Goal: Task Accomplishment & Management: Use online tool/utility

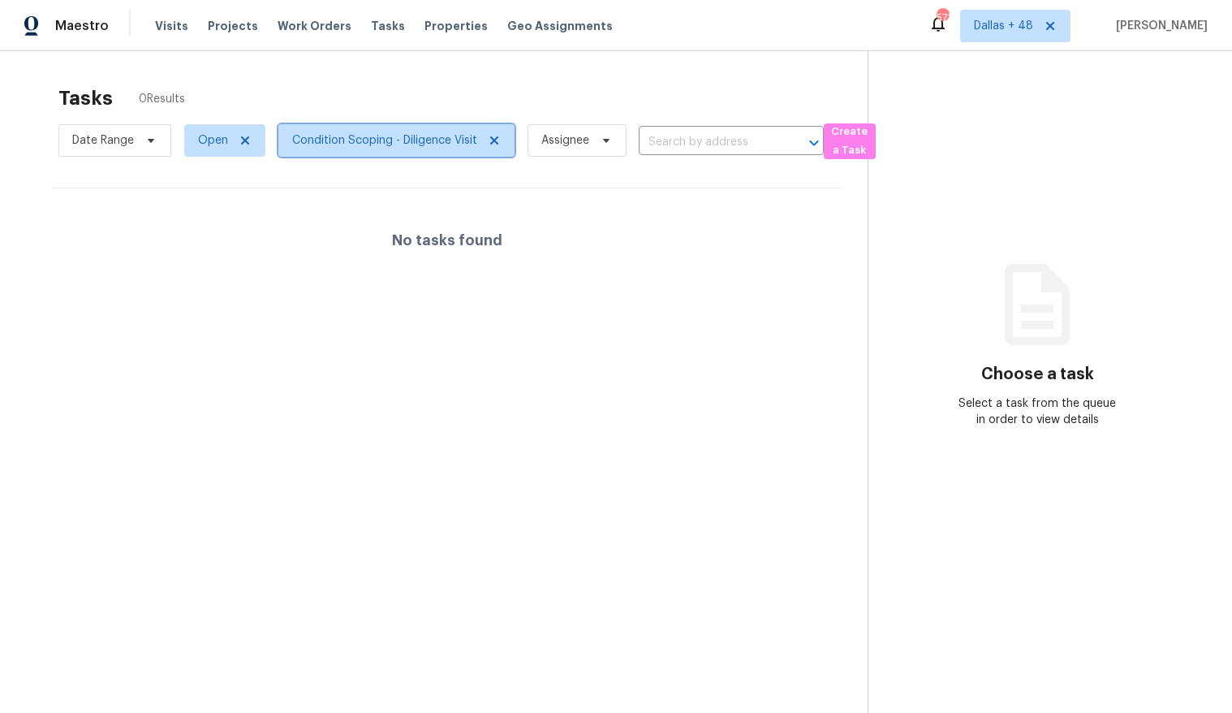
click at [330, 132] on span "Condition Scoping - Diligence Visit" at bounding box center [384, 140] width 185 height 16
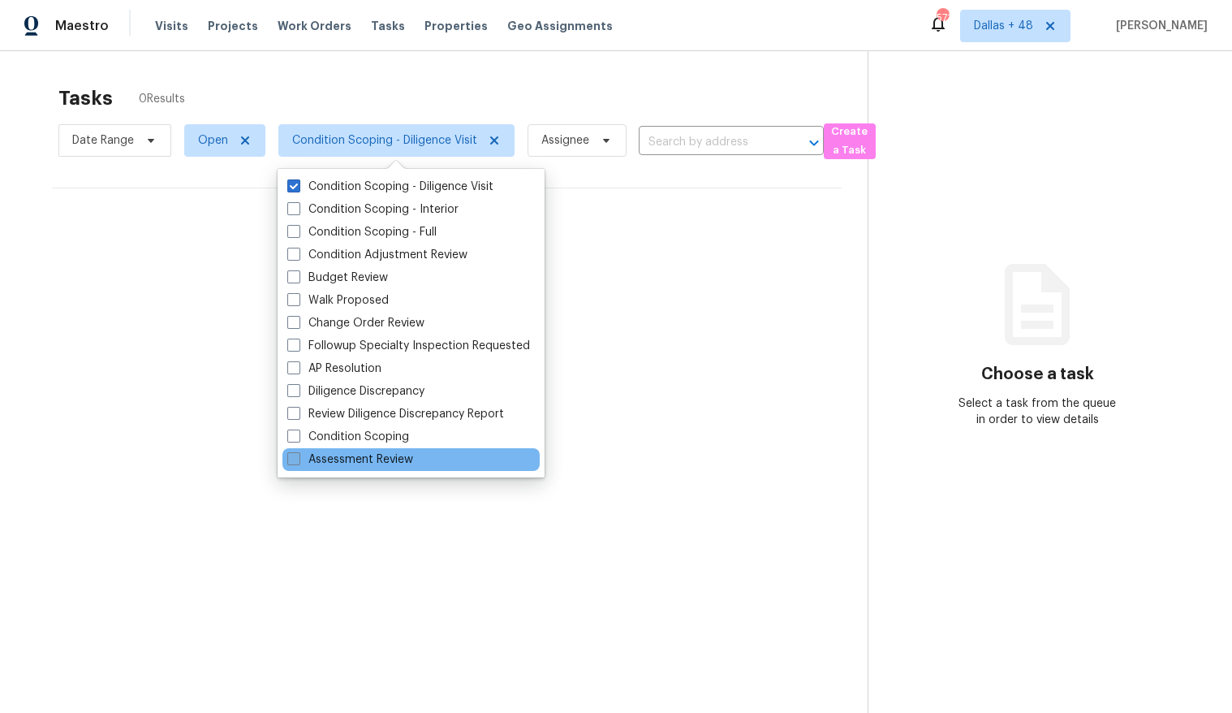
click at [313, 452] on label "Assessment Review" at bounding box center [350, 459] width 126 height 16
click at [298, 452] on input "Assessment Review" at bounding box center [292, 456] width 11 height 11
checkbox input "true"
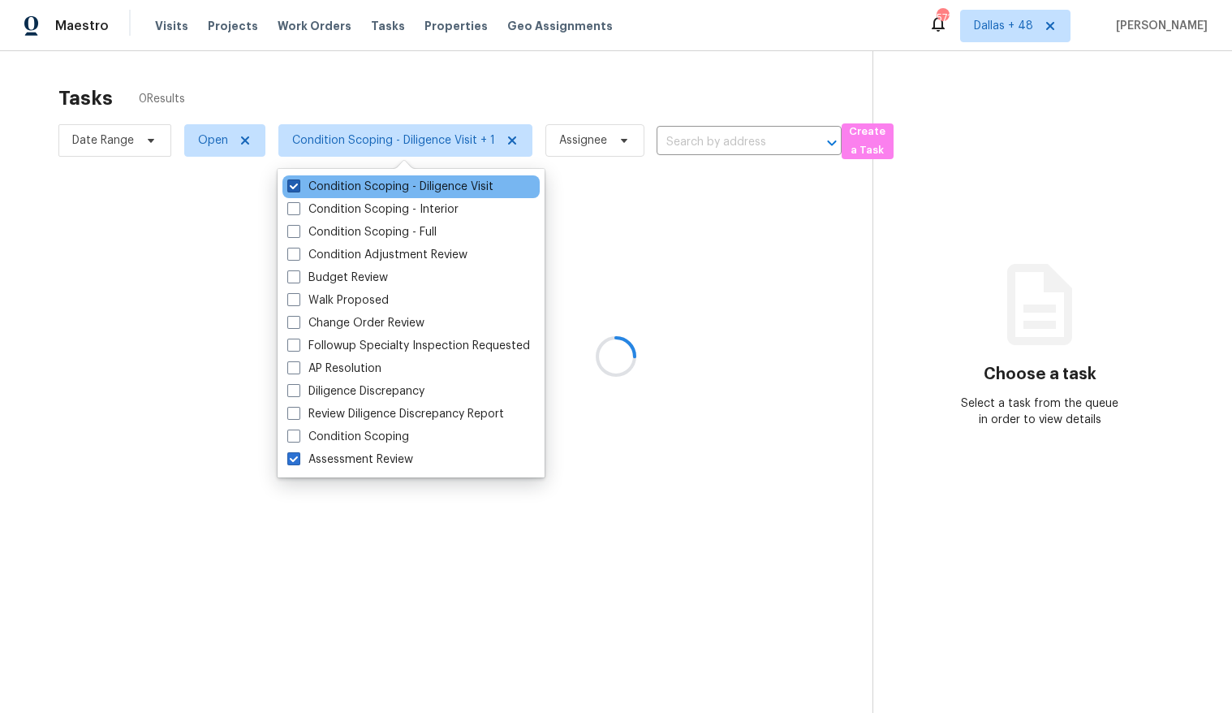
click at [291, 180] on span at bounding box center [293, 185] width 13 height 13
click at [291, 180] on input "Condition Scoping - Diligence Visit" at bounding box center [292, 184] width 11 height 11
checkbox input "false"
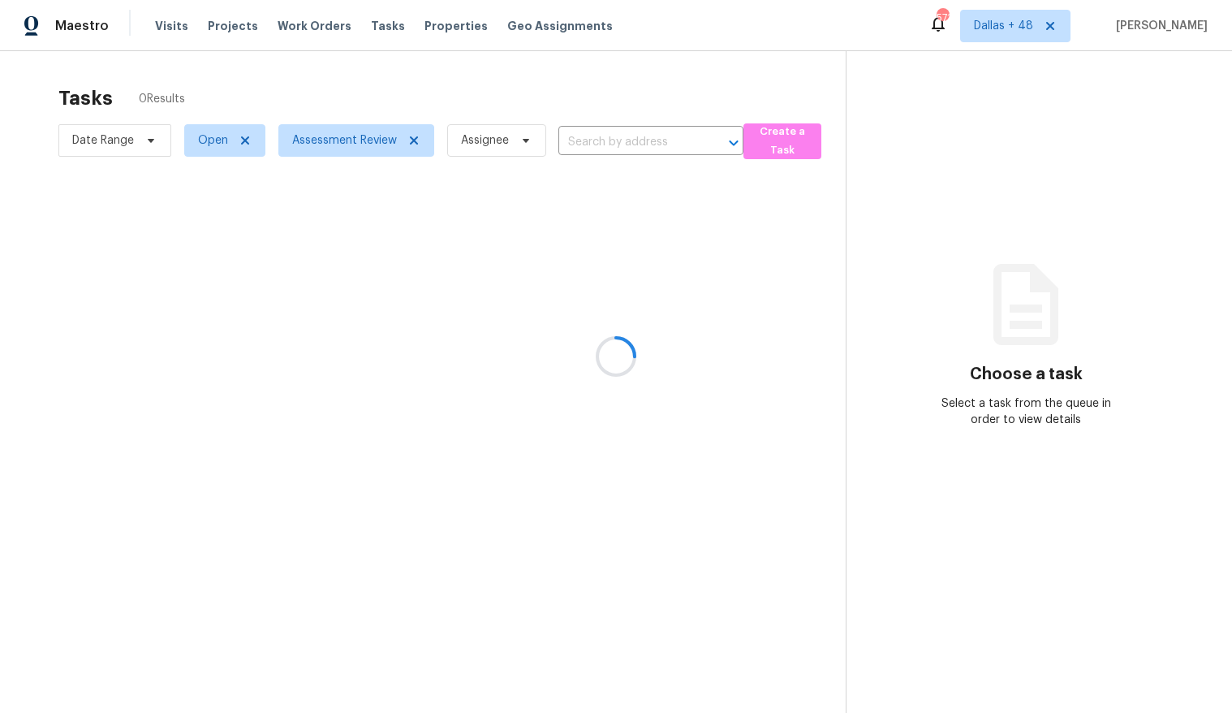
click at [214, 139] on div at bounding box center [616, 356] width 1232 height 713
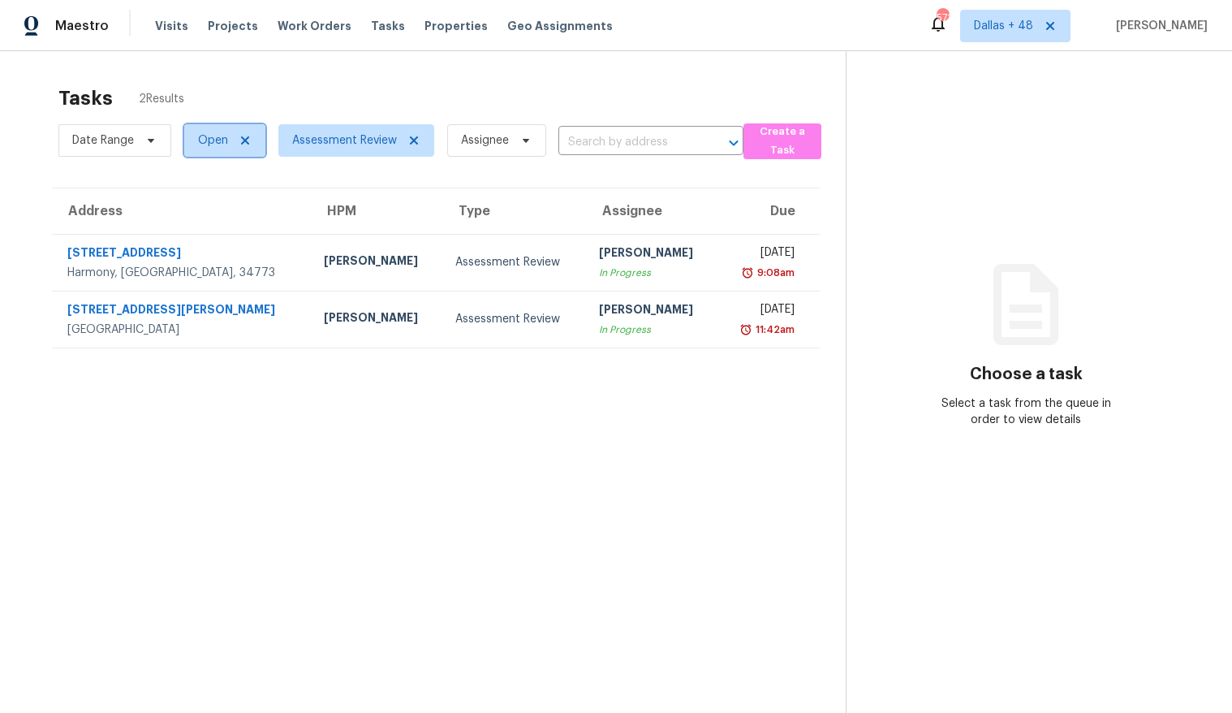
click at [221, 140] on span "Open" at bounding box center [213, 140] width 30 height 16
click at [218, 209] on label "Closed" at bounding box center [222, 209] width 58 height 16
click at [204, 209] on input "Closed" at bounding box center [198, 206] width 11 height 11
checkbox input "true"
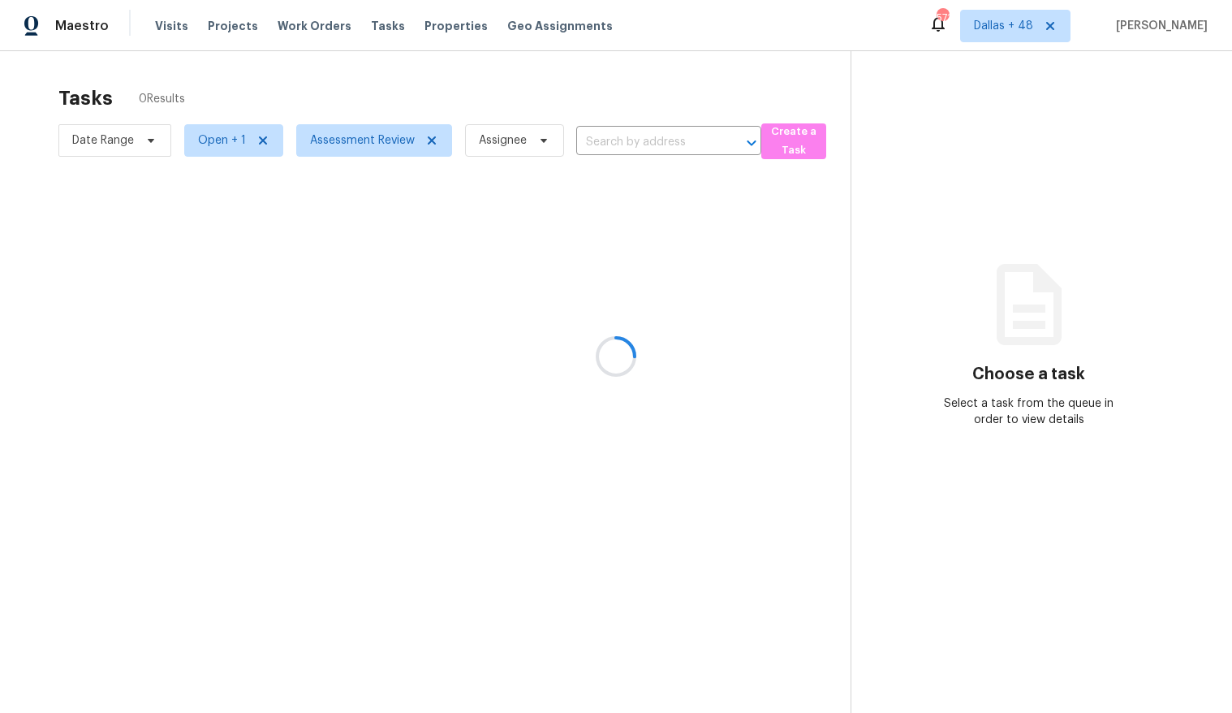
click at [604, 149] on div at bounding box center [616, 356] width 1232 height 713
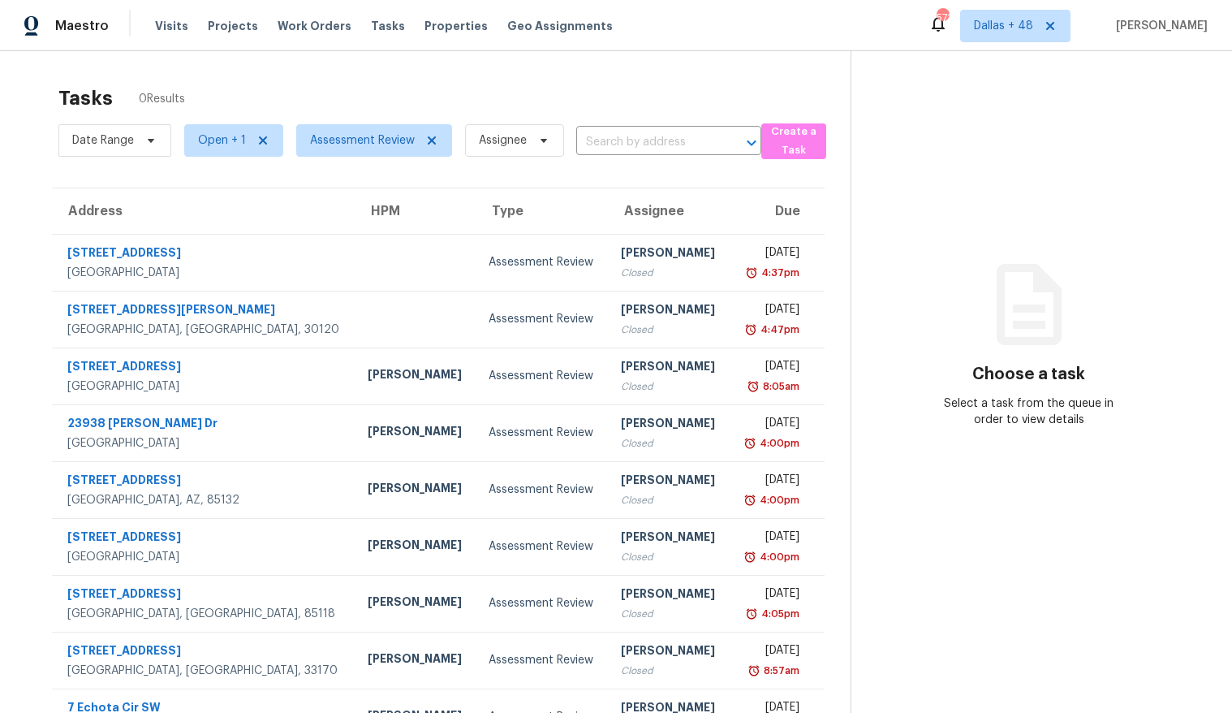
click at [610, 149] on input "text" at bounding box center [646, 142] width 140 height 25
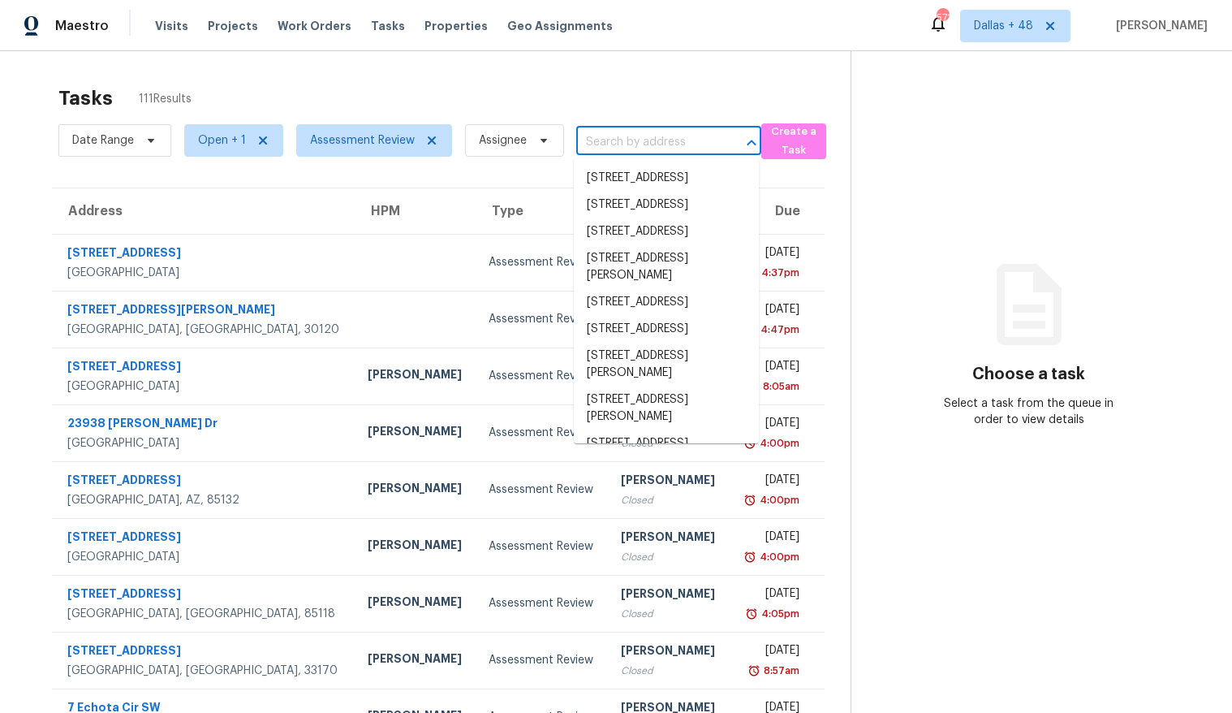
paste input "[STREET_ADDRESS][PERSON_NAME]"
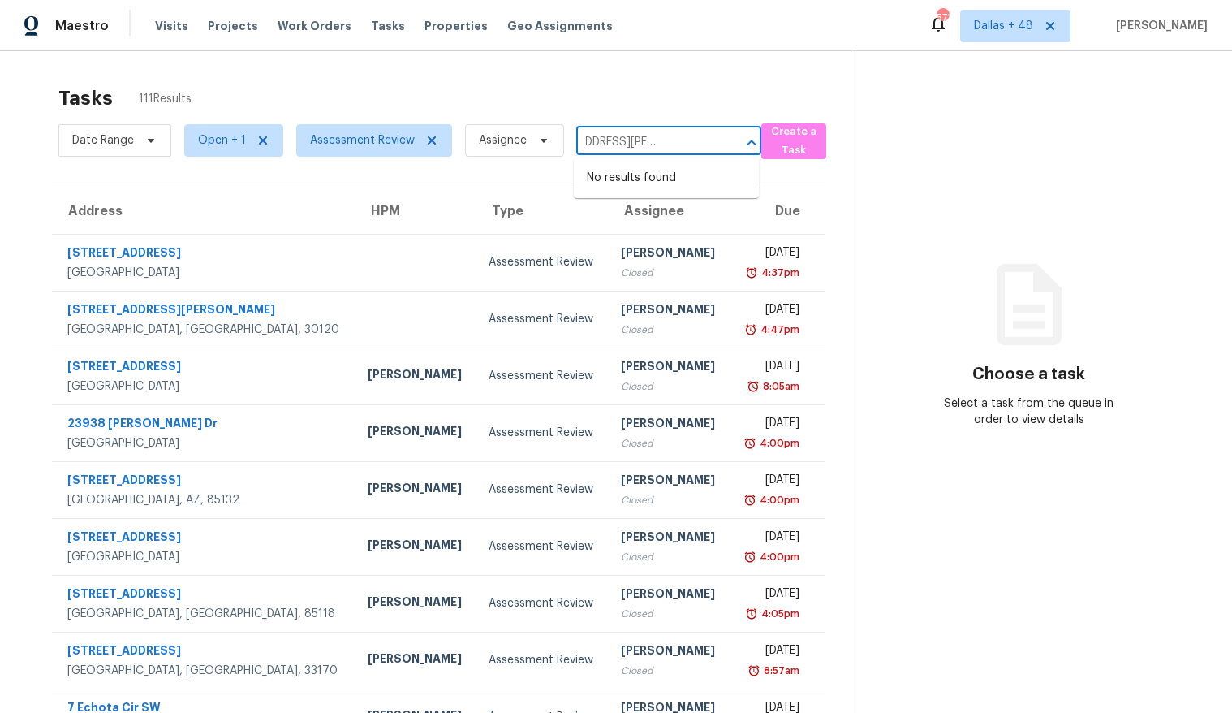
type input "[STREET_ADDRESS][PERSON_NAME]"
click at [726, 69] on div "Tasks 111 Results Date Range Open + 1 Assessment Review Assignee ​ Create a Tas…" at bounding box center [616, 448] width 1232 height 795
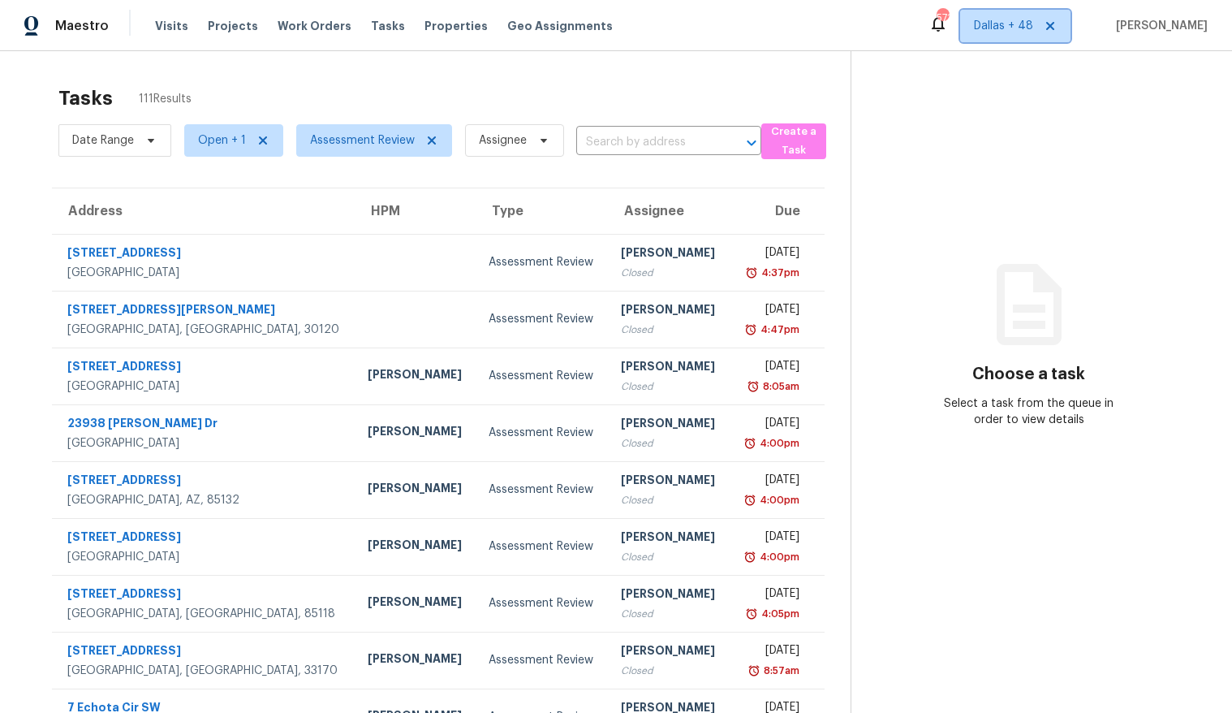
click at [1024, 27] on span "Dallas + 48" at bounding box center [1003, 26] width 59 height 16
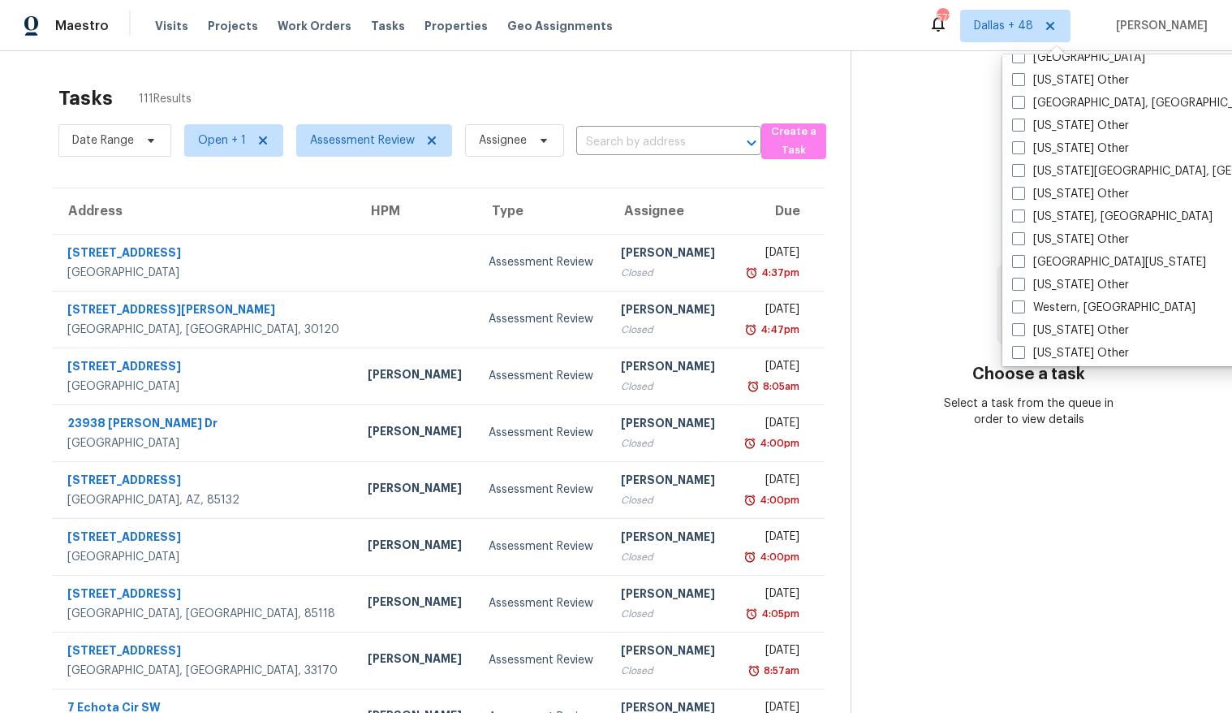
scroll to position [2452, 0]
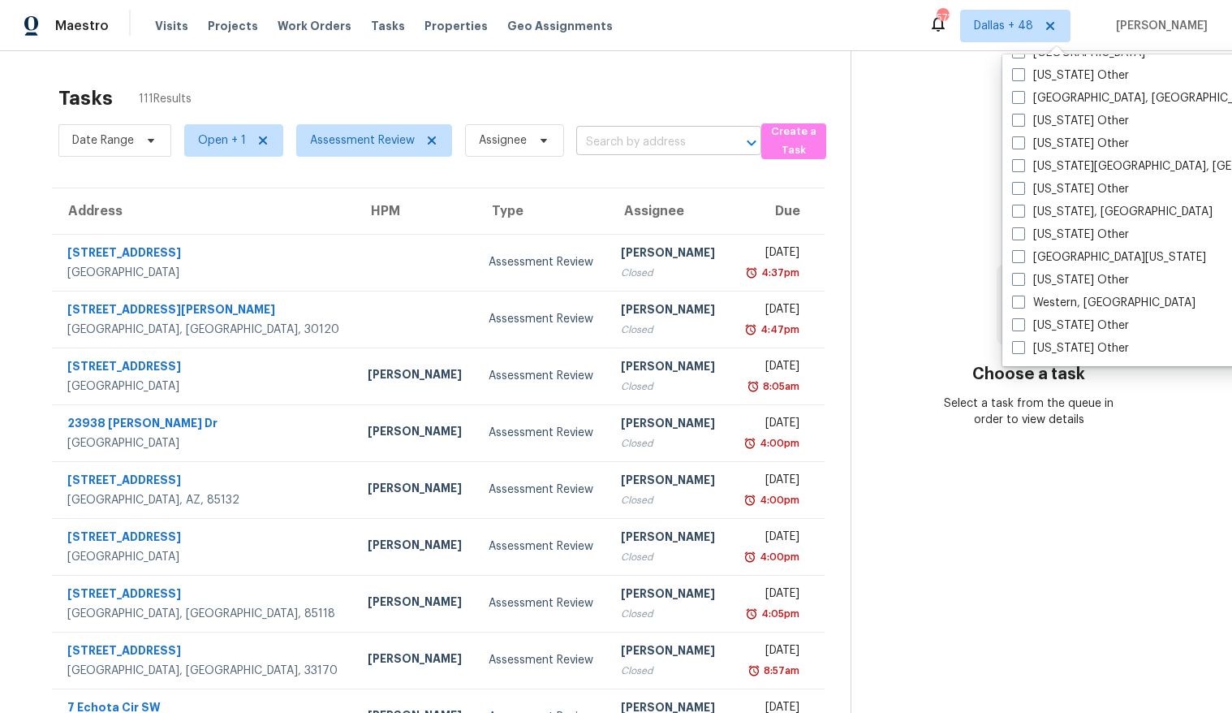
click at [620, 140] on input "text" at bounding box center [646, 142] width 140 height 25
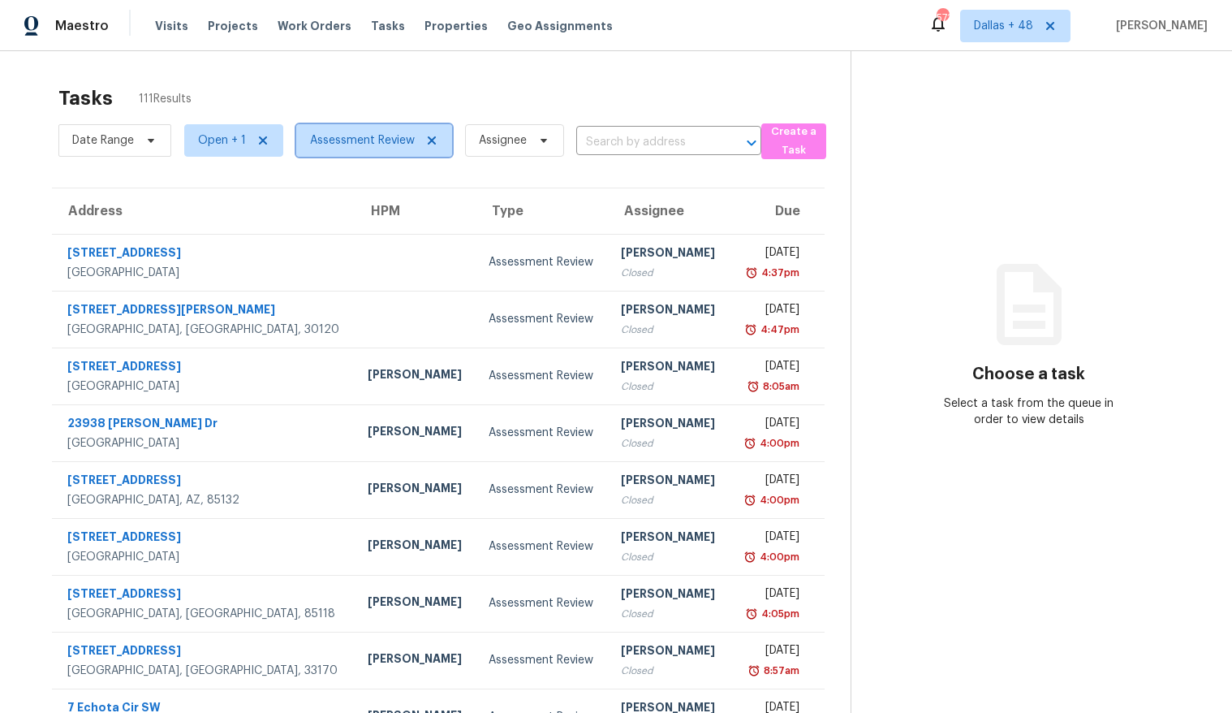
click at [376, 138] on span "Assessment Review" at bounding box center [362, 140] width 105 height 16
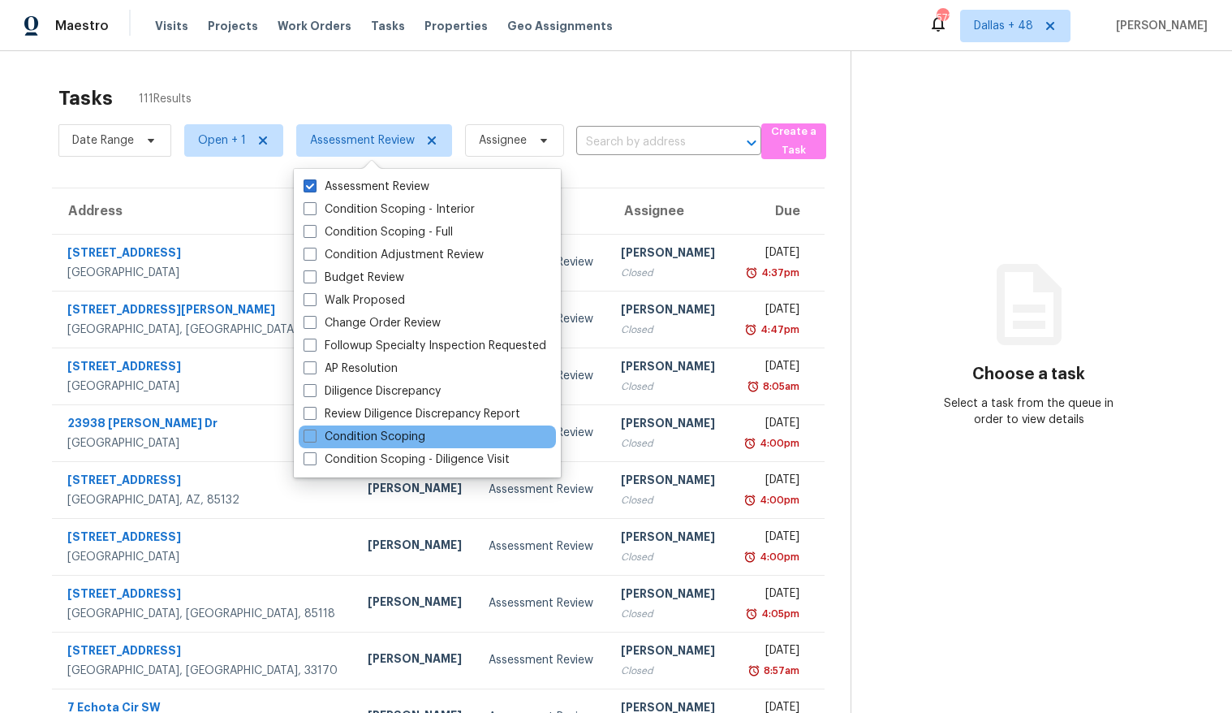
click at [445, 442] on div "Condition Scoping" at bounding box center [427, 436] width 257 height 23
click at [405, 441] on label "Condition Scoping" at bounding box center [365, 437] width 122 height 16
click at [314, 439] on input "Condition Scoping" at bounding box center [309, 434] width 11 height 11
checkbox input "true"
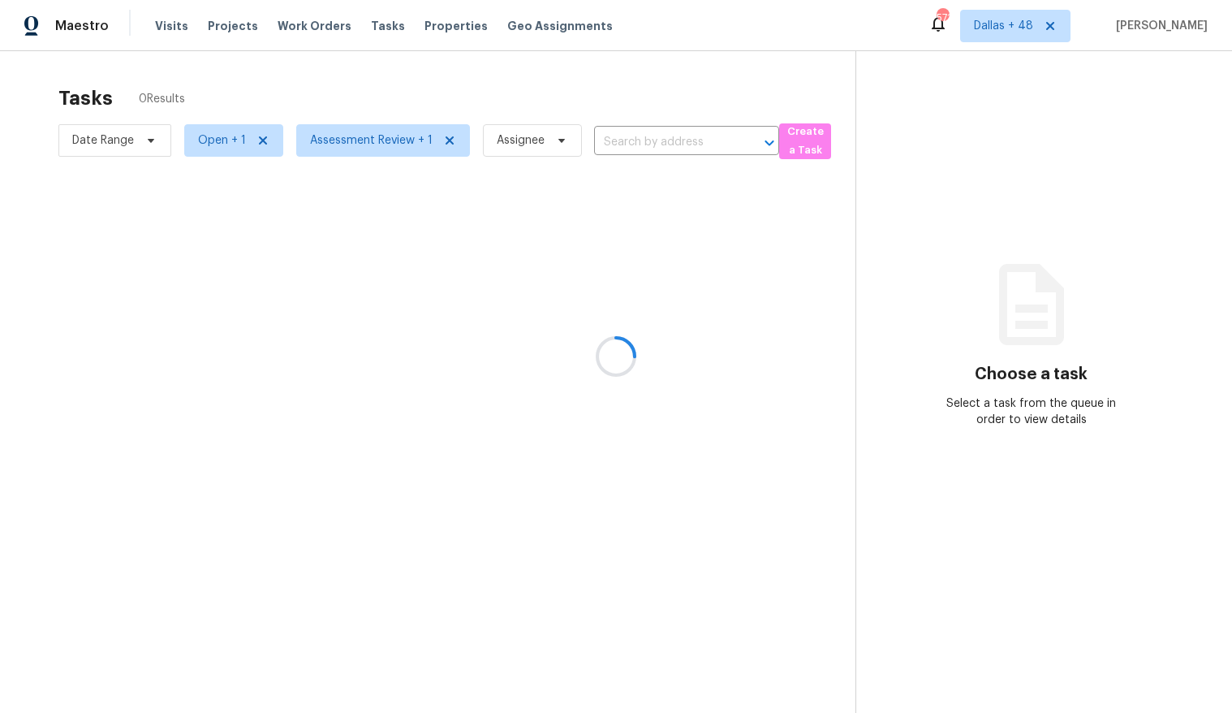
click at [648, 136] on div at bounding box center [616, 356] width 1232 height 713
click at [652, 140] on div at bounding box center [616, 356] width 1232 height 713
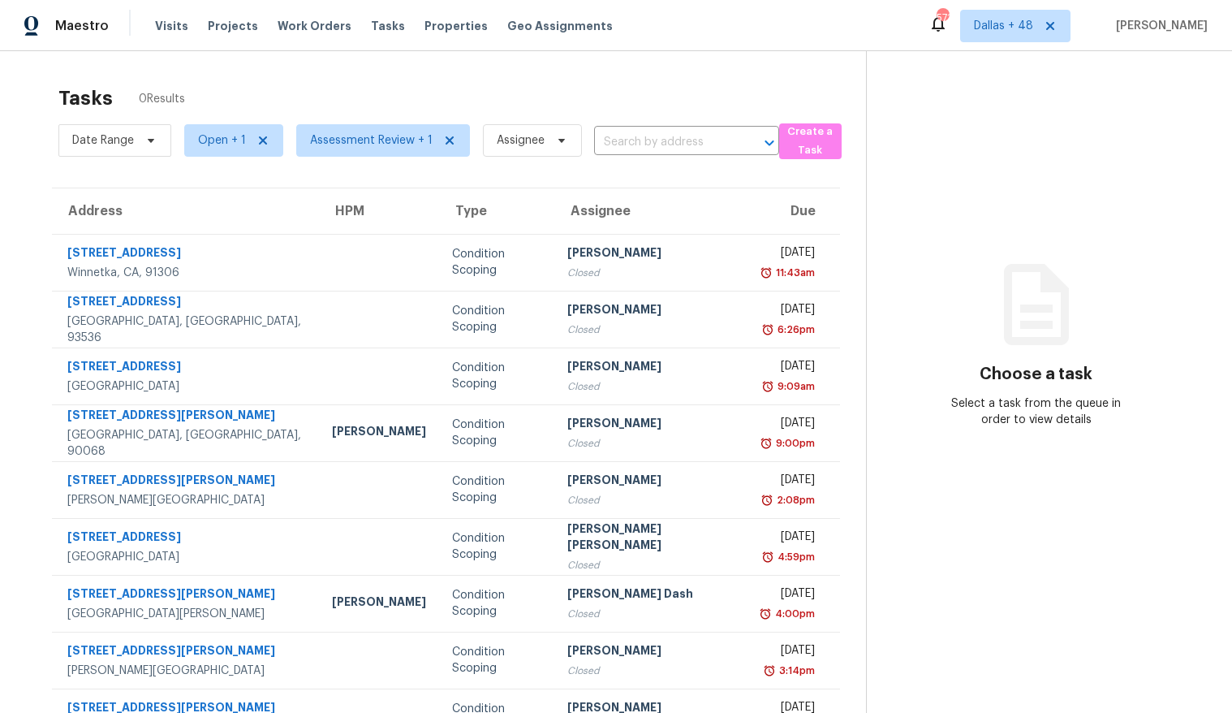
click at [628, 126] on div "Date Range Open + 1 Assessment Review + 1 Assignee ​" at bounding box center [418, 140] width 721 height 42
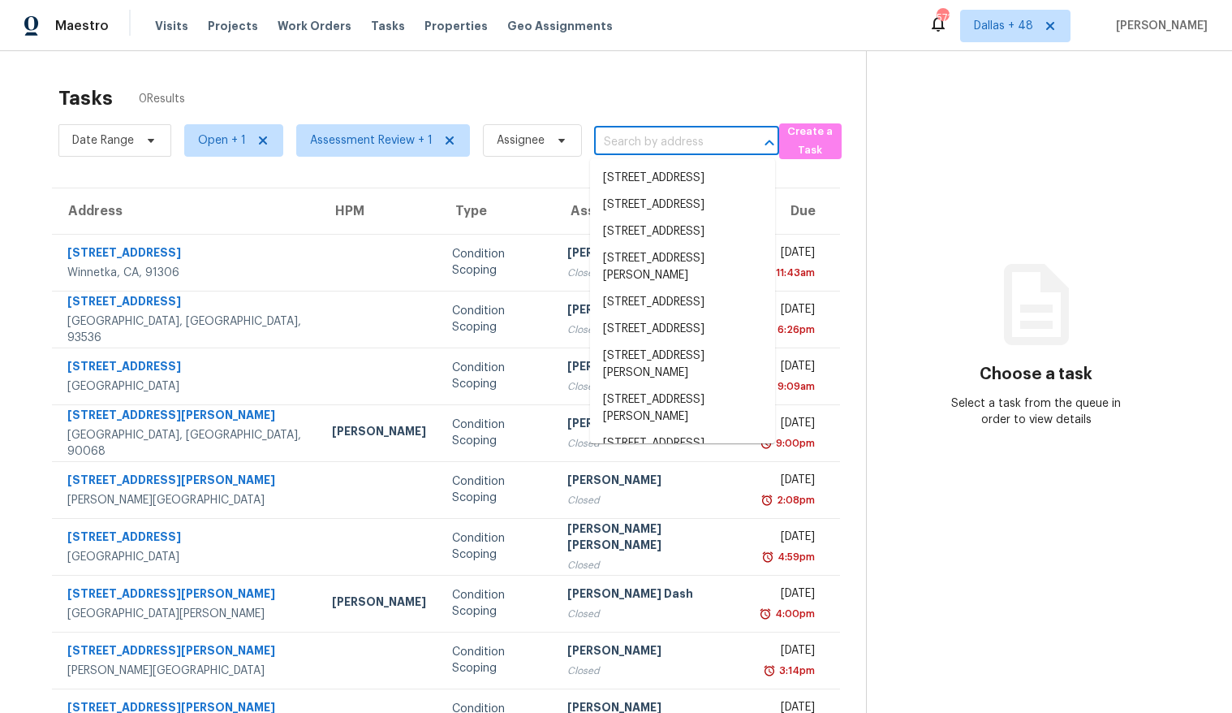
click at [628, 141] on input "text" at bounding box center [664, 142] width 140 height 25
paste input "[STREET_ADDRESS][PERSON_NAME]"
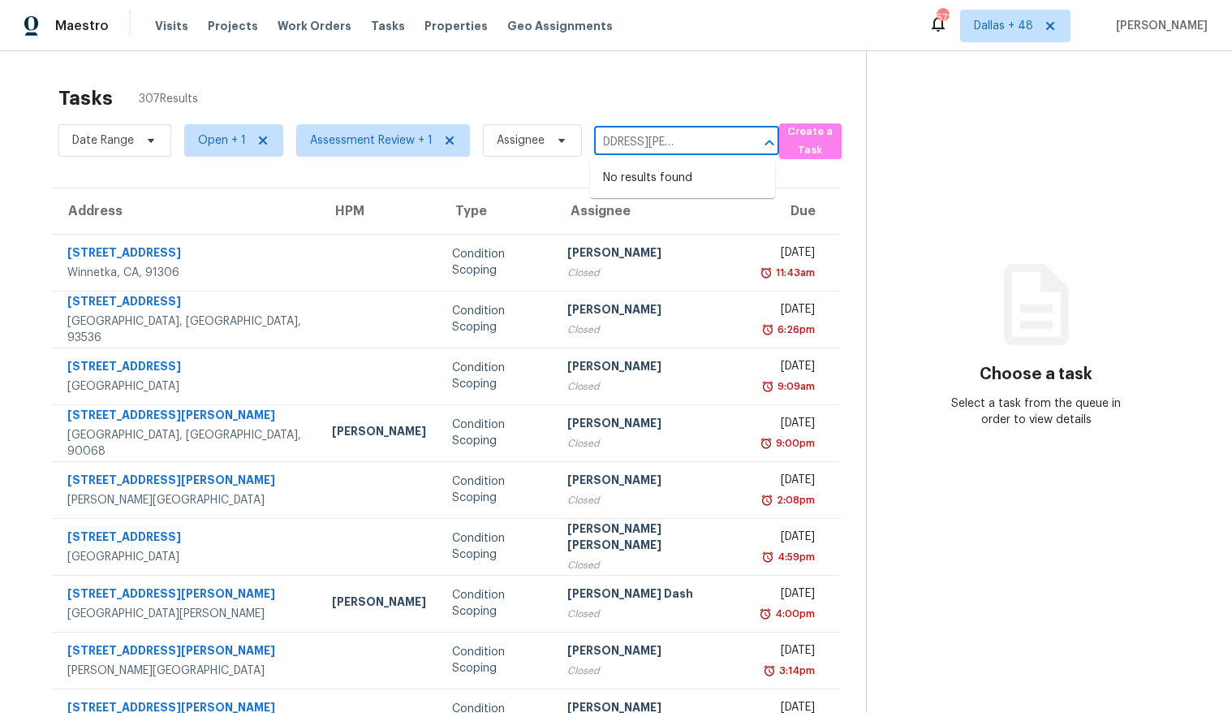
type input "[STREET_ADDRESS][PERSON_NAME]"
